Goal: Task Accomplishment & Management: Use online tool/utility

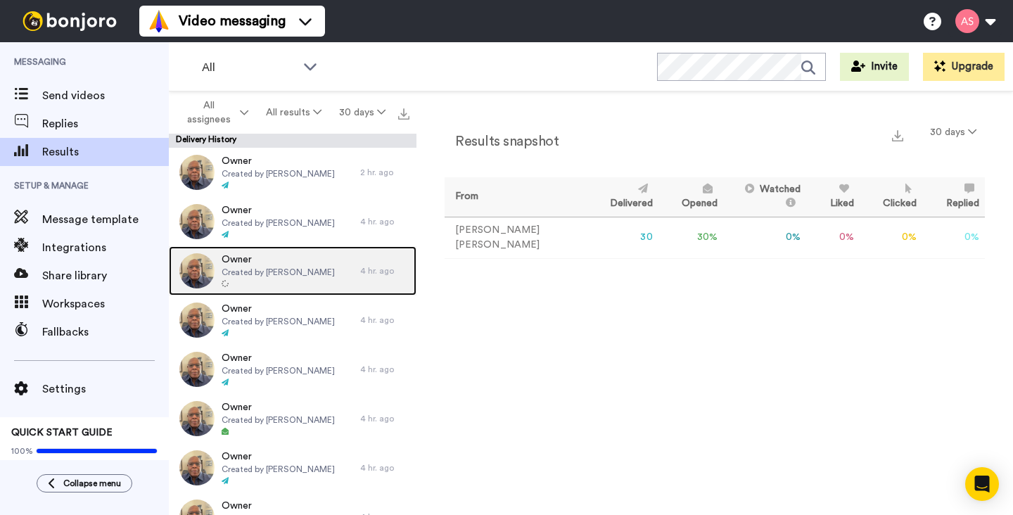
click at [253, 286] on div at bounding box center [278, 284] width 113 height 10
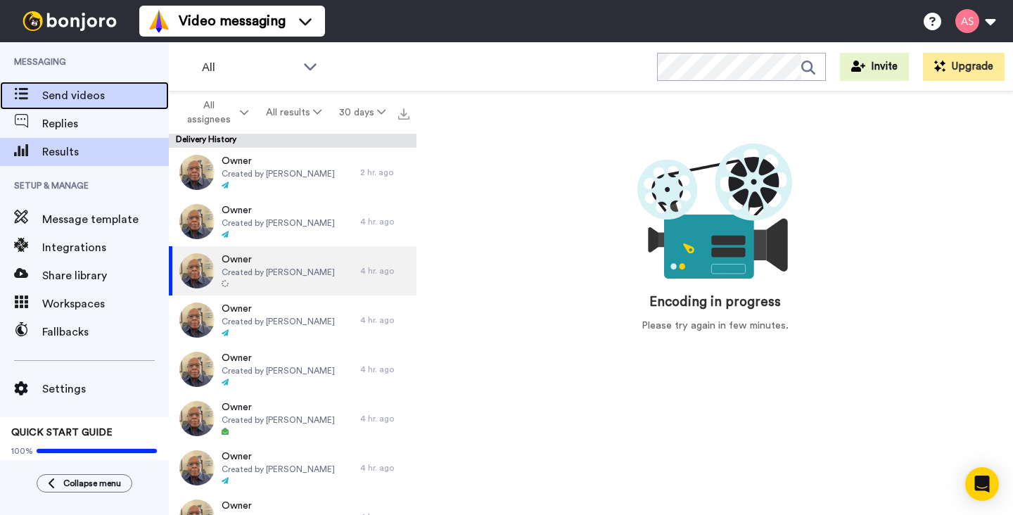
click at [94, 98] on span "Send videos" at bounding box center [105, 95] width 127 height 17
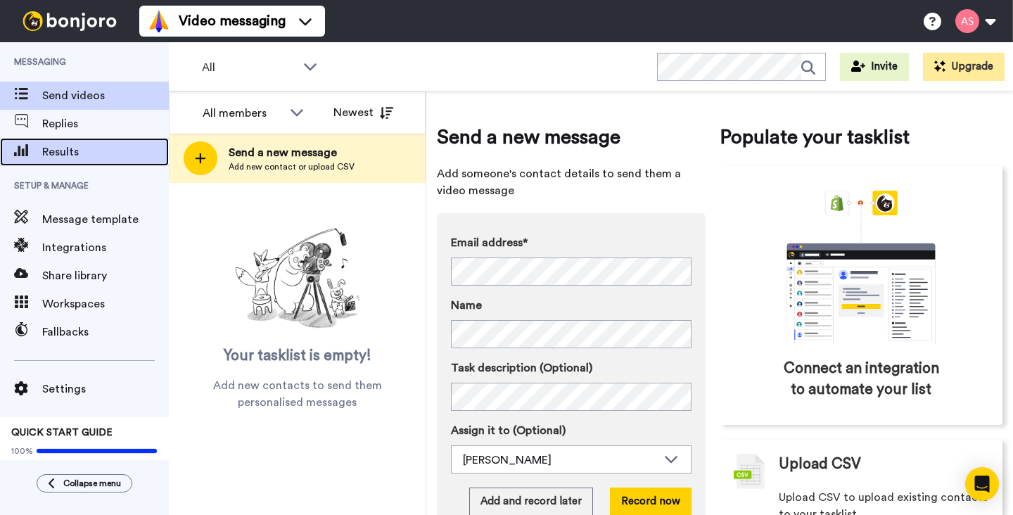
click at [69, 151] on span "Results" at bounding box center [105, 151] width 127 height 17
